Goal: Information Seeking & Learning: Learn about a topic

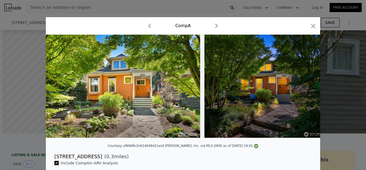
click at [313, 26] on icon "button" at bounding box center [313, 26] width 5 height 5
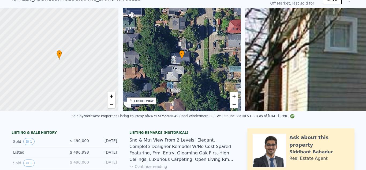
scroll to position [2, 0]
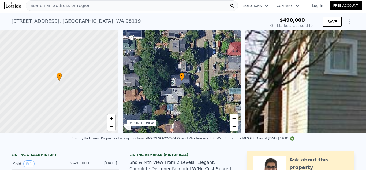
click at [137, 5] on div "Search an address or region" at bounding box center [132, 5] width 212 height 11
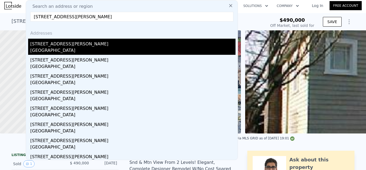
type input "[STREET_ADDRESS][PERSON_NAME]"
click at [90, 49] on div "[GEOGRAPHIC_DATA]" at bounding box center [132, 51] width 205 height 8
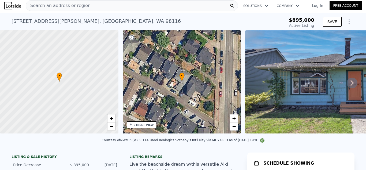
click at [300, 146] on div "Courtesy of NWMLS (#2361140) and Realogics Sotheby's Int'l Rlty via MLS GRID as…" at bounding box center [183, 141] width 366 height 13
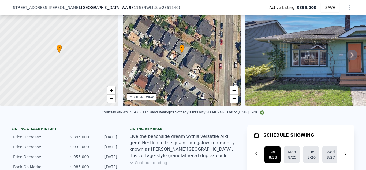
scroll to position [129, 0]
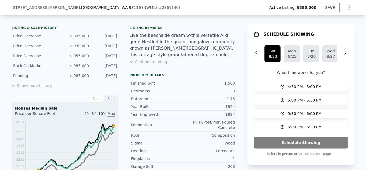
click at [42, 87] on button "Show more history" at bounding box center [32, 85] width 40 height 8
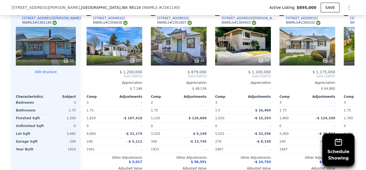
scroll to position [740, 0]
